Goal: Task Accomplishment & Management: Manage account settings

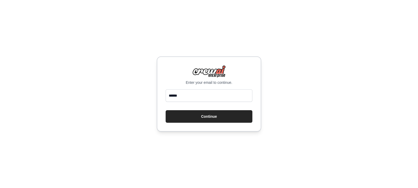
type input "**********"
click at [219, 115] on button "Continue" at bounding box center [209, 116] width 87 height 13
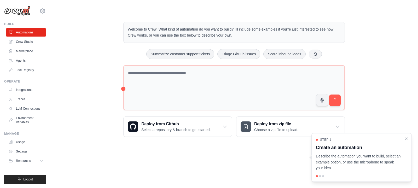
click at [371, 164] on p "Describe the automation you want to build, select an example option, or use the…" at bounding box center [358, 162] width 85 height 18
click at [406, 139] on icon "Close walkthrough" at bounding box center [406, 138] width 2 height 2
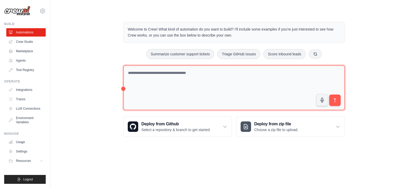
click at [175, 71] on textarea at bounding box center [234, 87] width 222 height 45
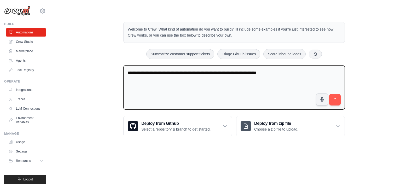
type textarea "**********"
click at [337, 98] on icon "submit" at bounding box center [334, 99] width 5 height 5
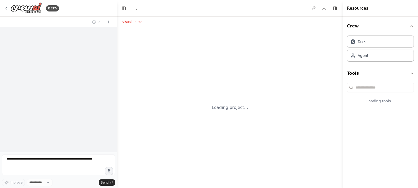
select select "****"
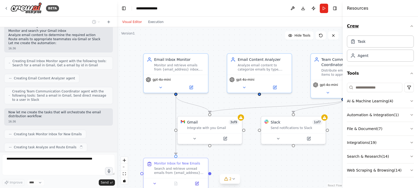
scroll to position [177, 0]
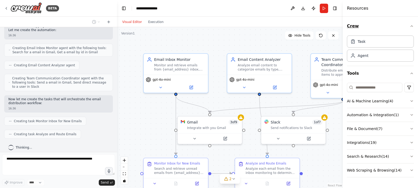
click at [412, 27] on icon "button" at bounding box center [412, 26] width 4 height 4
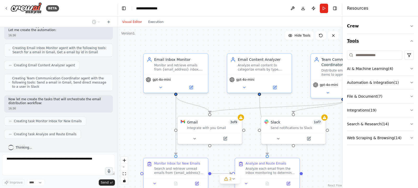
click at [411, 43] on icon "button" at bounding box center [412, 41] width 4 height 4
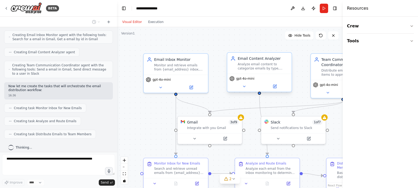
click at [267, 66] on div "Analyze email content to categorize emails by type, urgency, and required actio…" at bounding box center [263, 66] width 51 height 8
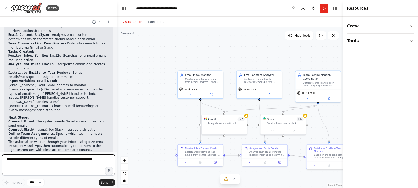
scroll to position [406, 0]
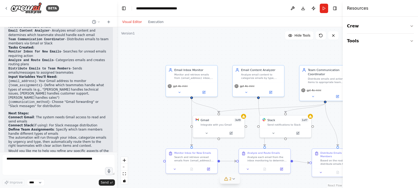
click at [232, 180] on icon at bounding box center [234, 179] width 4 height 4
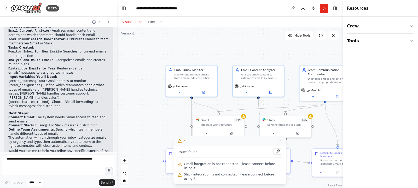
click at [244, 176] on span "Slack integration is not connected. Please connect before using it." at bounding box center [233, 177] width 98 height 8
click at [276, 155] on button at bounding box center [277, 151] width 9 height 6
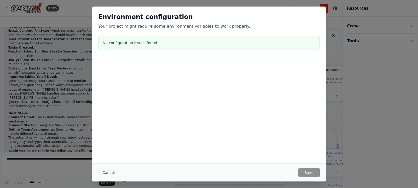
click at [154, 41] on h3 "No configuration issues found." at bounding box center [209, 42] width 213 height 5
click at [109, 173] on button "Cancel" at bounding box center [108, 172] width 21 height 9
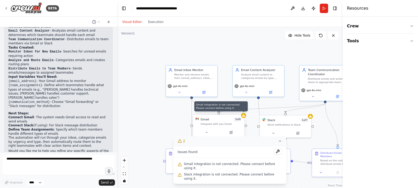
click at [244, 116] on icon at bounding box center [243, 115] width 3 height 3
click at [216, 127] on div "Gmail 3 of 9 Integrate with you Gmail" at bounding box center [218, 121] width 51 height 13
click at [232, 134] on icon at bounding box center [231, 132] width 3 height 3
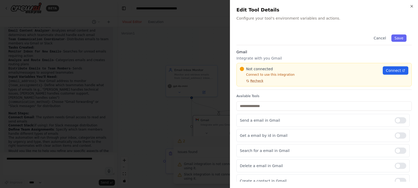
click at [258, 82] on span "Recheck" at bounding box center [256, 81] width 13 height 4
click at [392, 70] on span "Connect" at bounding box center [393, 70] width 15 height 5
click at [260, 79] on span "Recheck" at bounding box center [256, 81] width 13 height 4
click at [401, 39] on button "Save" at bounding box center [399, 38] width 15 height 7
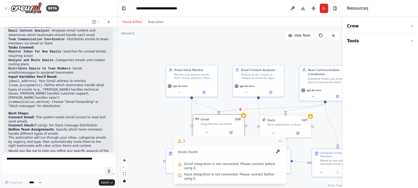
click at [236, 122] on div "Integrate with you Gmail" at bounding box center [221, 123] width 41 height 3
click at [244, 115] on icon at bounding box center [243, 115] width 3 height 3
click at [230, 134] on icon at bounding box center [231, 132] width 3 height 3
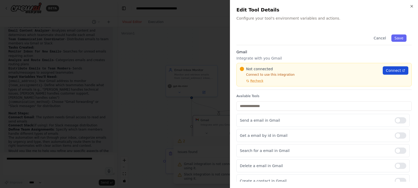
click at [397, 70] on span "Connect" at bounding box center [393, 70] width 15 height 5
click at [399, 37] on button "Save" at bounding box center [399, 38] width 15 height 7
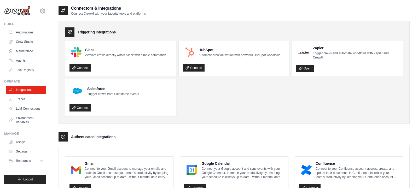
click at [209, 91] on ul "Slack Activate crews directly within Slack with simple commands Connect HubSpot…" at bounding box center [234, 78] width 338 height 75
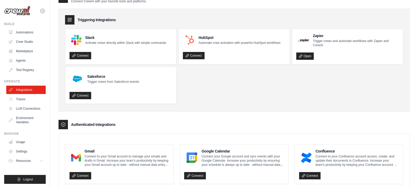
scroll to position [25, 0]
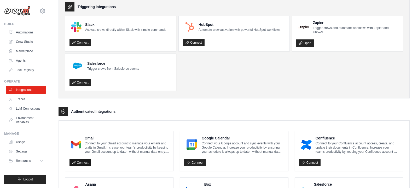
click at [83, 164] on link "Connect" at bounding box center [81, 162] width 22 height 7
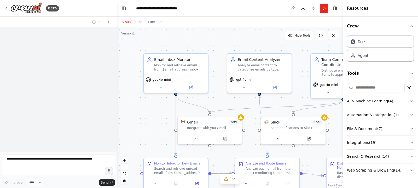
scroll to position [406, 0]
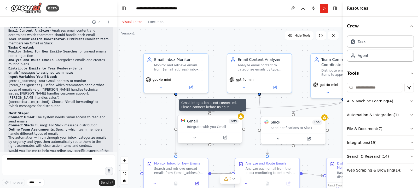
click at [240, 117] on icon at bounding box center [240, 116] width 3 height 3
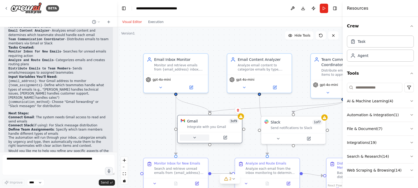
click at [195, 136] on icon at bounding box center [195, 138] width 4 height 4
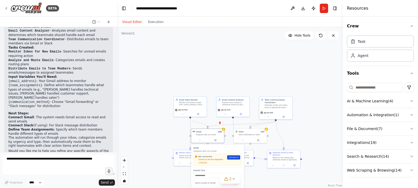
click at [232, 159] on span "Connect" at bounding box center [233, 157] width 8 height 3
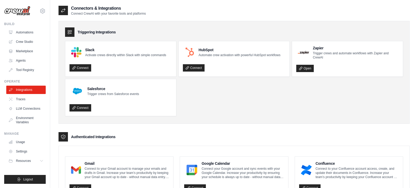
click at [208, 100] on ul "Slack Activate crews directly within Slack with simple commands Connect HubSpot…" at bounding box center [234, 78] width 338 height 75
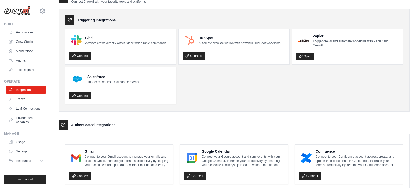
scroll to position [15, 0]
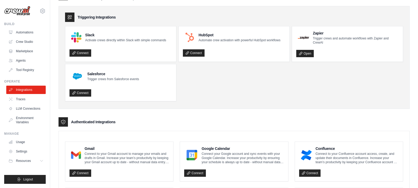
click at [208, 100] on ul "Slack Activate crews directly within Slack with simple commands Connect HubSpot…" at bounding box center [234, 63] width 338 height 75
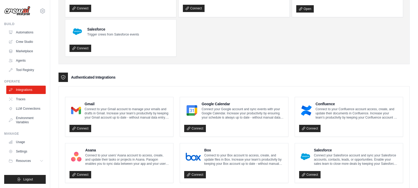
scroll to position [60, 0]
click at [87, 127] on link "Connect" at bounding box center [81, 128] width 22 height 7
